Goal: Task Accomplishment & Management: Use online tool/utility

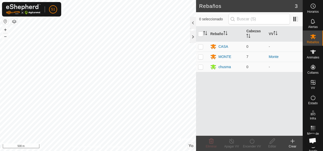
scroll to position [304, 0]
click at [222, 55] on div "MONTE" at bounding box center [224, 56] width 13 height 5
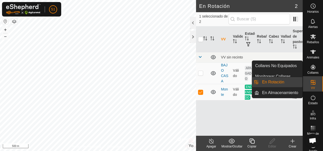
click at [314, 85] on es-virtualpaddocks-svg-icon at bounding box center [312, 82] width 9 height 8
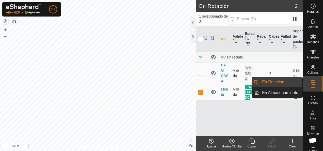
click at [291, 84] on link "En Rotación" at bounding box center [280, 82] width 43 height 10
click at [282, 83] on link "En Rotación" at bounding box center [280, 82] width 43 height 10
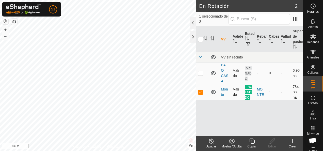
click at [223, 88] on link "Monte" at bounding box center [224, 91] width 7 height 9
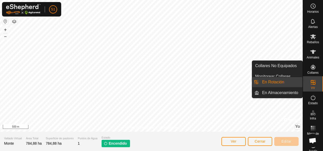
click at [314, 84] on es-virtualpaddocks-svg-icon at bounding box center [312, 82] width 9 height 8
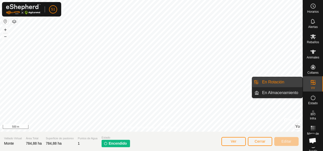
click at [295, 83] on link "En Rotación" at bounding box center [280, 82] width 43 height 10
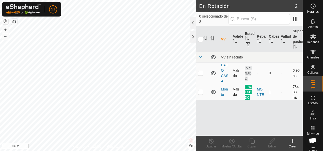
click at [199, 88] on td at bounding box center [202, 92] width 12 height 16
checkbox input "true"
click at [211, 142] on icon at bounding box center [211, 141] width 6 height 6
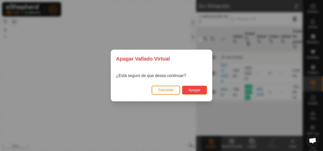
click at [196, 93] on button "Apagar" at bounding box center [194, 89] width 25 height 9
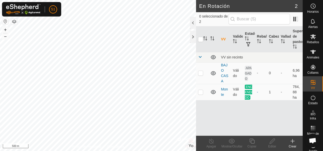
scroll to position [304, 0]
click at [191, 34] on div at bounding box center [193, 37] width 6 height 12
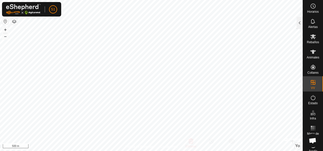
checkbox input "true"
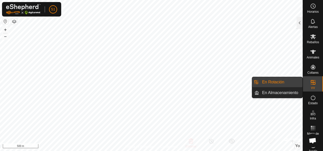
click at [298, 82] on link "En Rotación" at bounding box center [280, 82] width 43 height 10
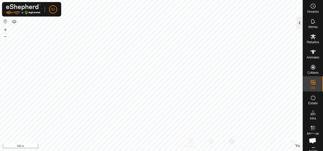
click at [297, 21] on div at bounding box center [299, 23] width 6 height 12
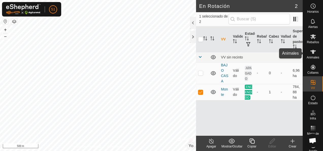
click at [310, 52] on icon at bounding box center [313, 52] width 6 height 6
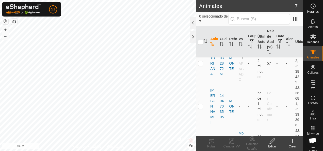
scroll to position [76, 0]
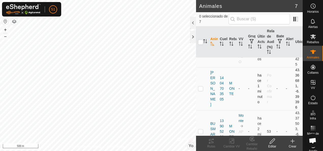
click at [199, 86] on p-tablecheckbox at bounding box center [200, 88] width 5 height 4
checkbox input "true"
click at [232, 141] on icon at bounding box center [231, 141] width 6 height 6
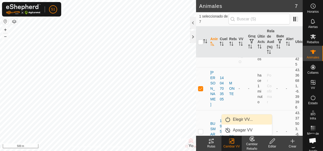
click at [246, 119] on link "Elegir VV..." at bounding box center [246, 119] width 50 height 10
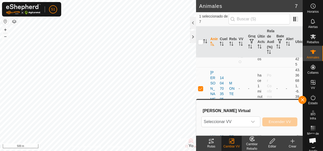
click at [246, 119] on span "Seleccionar VV" at bounding box center [224, 121] width 46 height 10
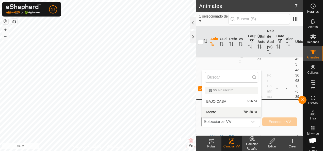
click at [238, 111] on li "Monte 784,88 ha" at bounding box center [231, 112] width 59 height 10
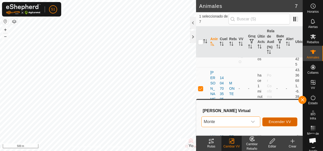
click at [268, 121] on button "Encender VV" at bounding box center [279, 121] width 35 height 9
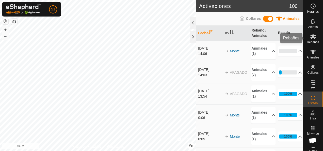
click at [311, 39] on icon at bounding box center [313, 36] width 6 height 6
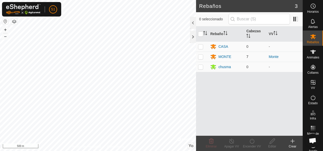
click at [266, 56] on td "7" at bounding box center [255, 56] width 22 height 10
click at [200, 56] on p-checkbox at bounding box center [200, 57] width 5 height 4
checkbox input "true"
click at [231, 143] on icon at bounding box center [231, 141] width 6 height 6
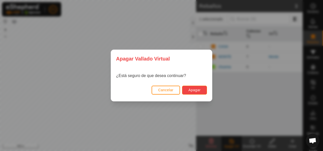
click at [204, 90] on button "Apagar" at bounding box center [194, 89] width 25 height 9
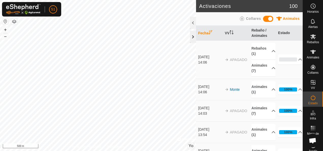
click at [194, 34] on div at bounding box center [193, 37] width 6 height 12
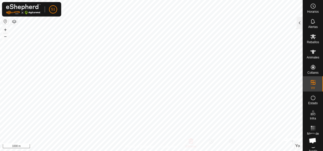
checkbox input "true"
click at [310, 100] on es-activation-svg-icon at bounding box center [312, 97] width 9 height 8
click at [300, 26] on div at bounding box center [299, 23] width 6 height 12
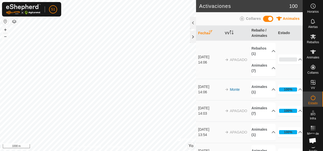
click at [249, 19] on span "Collares" at bounding box center [253, 18] width 15 height 4
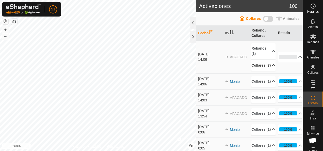
click at [262, 65] on p-accordion-header "Collares (7)" at bounding box center [263, 65] width 24 height 11
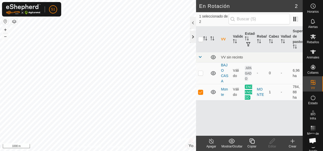
click at [192, 36] on div at bounding box center [193, 37] width 6 height 12
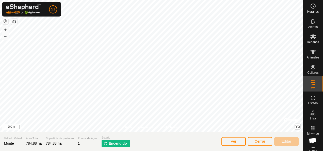
scroll to position [304, 0]
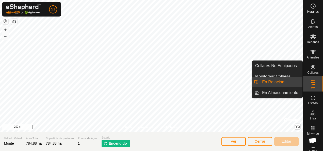
click at [310, 83] on icon at bounding box center [313, 82] width 6 height 6
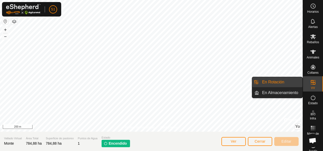
click at [293, 84] on link "En Rotación" at bounding box center [280, 82] width 43 height 10
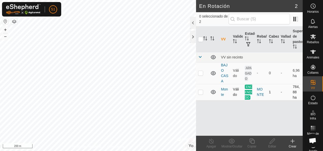
click at [201, 92] on p-checkbox at bounding box center [200, 92] width 5 height 4
checkbox input "true"
click at [0, 143] on html "S1 Horarios Alertas Rebaños Animales Collares VV Estado Infra Mapa de Calor Ayu…" at bounding box center [161, 75] width 323 height 151
click at [200, 92] on p-checkbox at bounding box center [200, 92] width 5 height 4
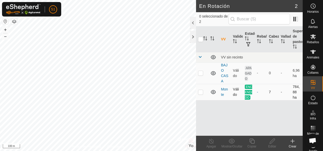
checkbox input "true"
click at [210, 140] on line at bounding box center [211, 141] width 4 height 4
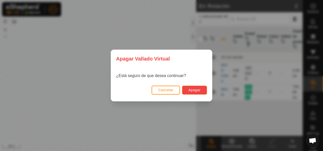
click at [200, 90] on span "Apagar" at bounding box center [194, 90] width 12 height 4
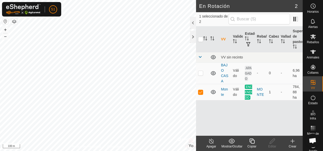
checkbox input "false"
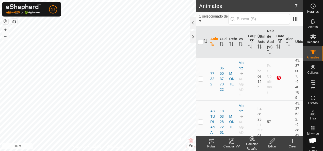
click at [212, 142] on icon at bounding box center [211, 141] width 6 height 6
